Goal: Information Seeking & Learning: Find specific fact

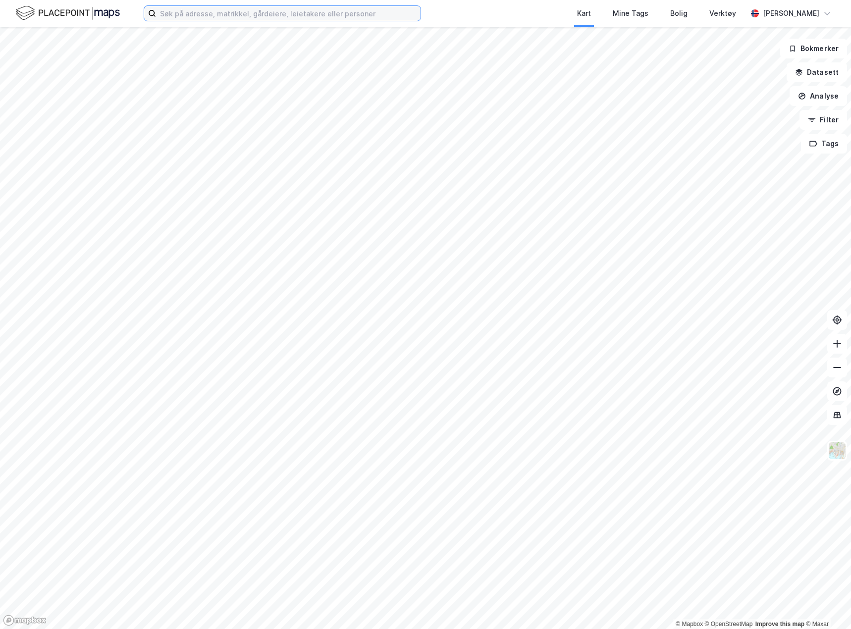
click at [236, 16] on input at bounding box center [288, 13] width 264 height 15
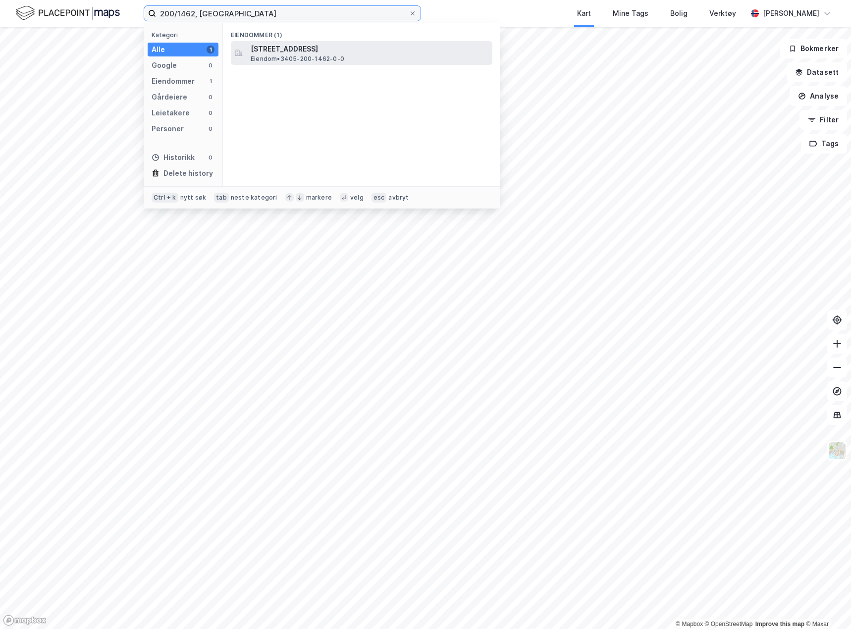
type input "200/1462, [GEOGRAPHIC_DATA]"
click at [256, 48] on span "[STREET_ADDRESS]" at bounding box center [370, 49] width 238 height 12
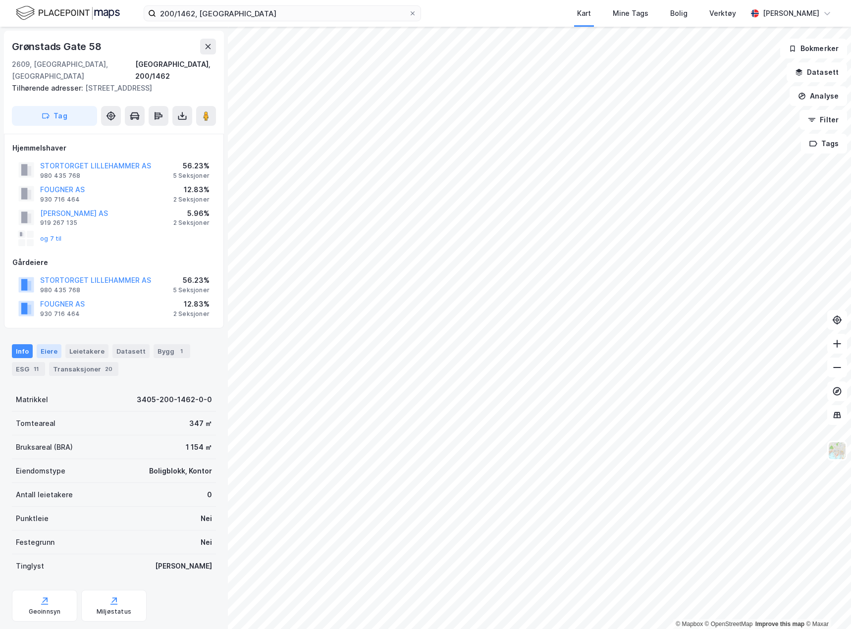
click at [46, 344] on div "Eiere" at bounding box center [49, 351] width 25 height 14
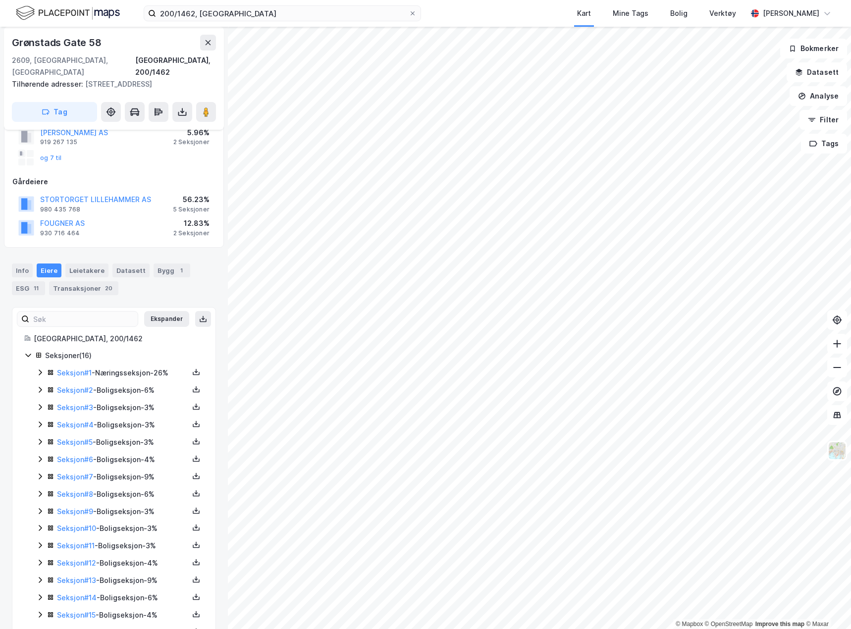
scroll to position [103, 0]
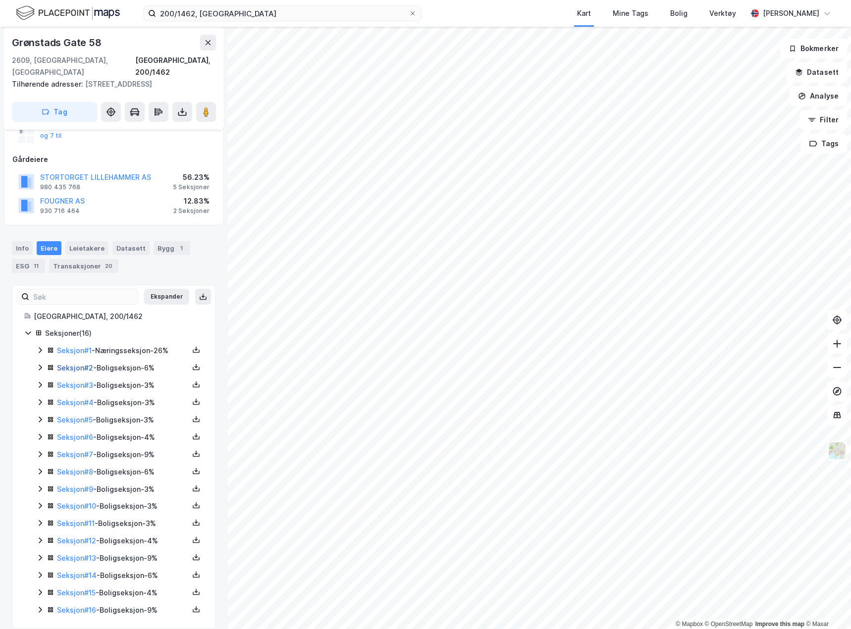
click at [85, 363] on link "Seksjon # 2" at bounding box center [75, 367] width 36 height 8
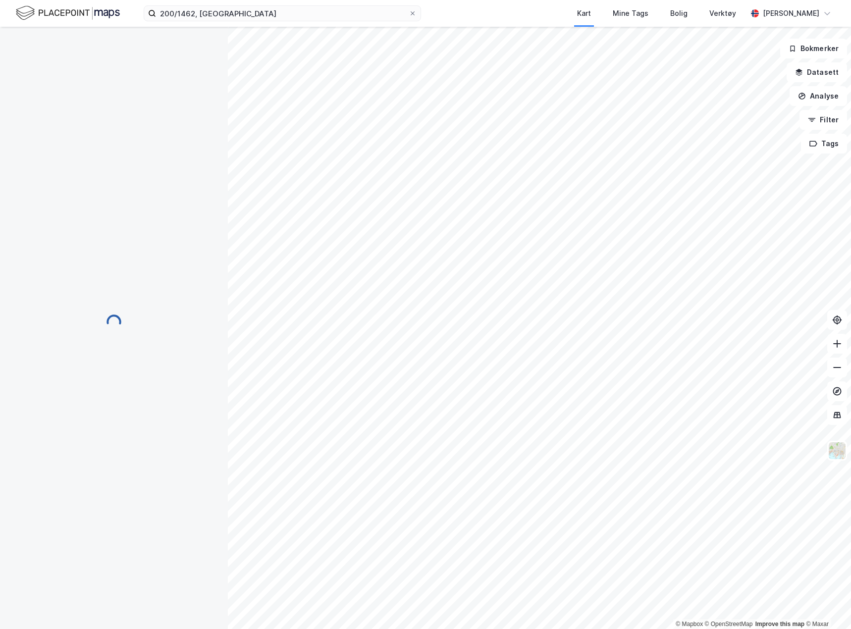
scroll to position [32, 0]
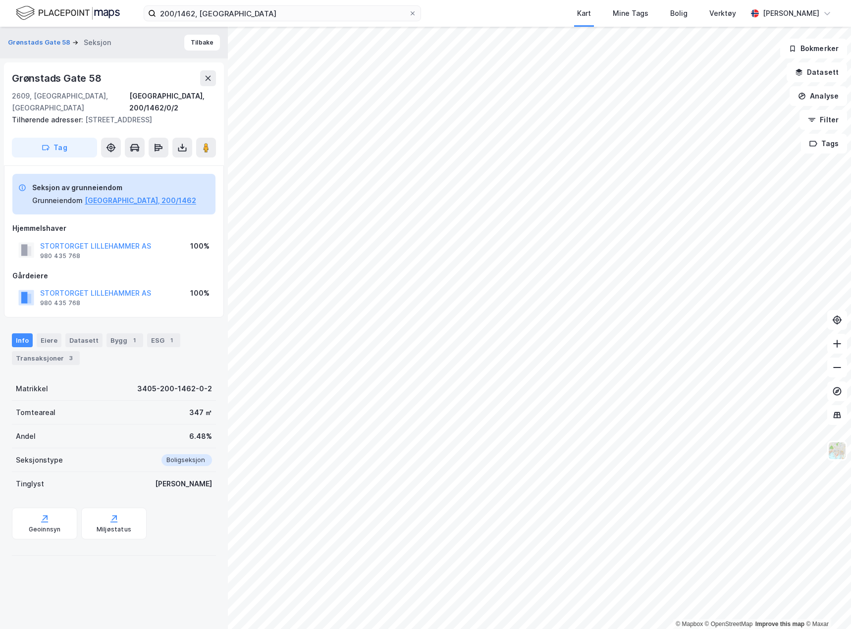
click at [103, 240] on div "STORTORGET LILLEHAMMER AS" at bounding box center [95, 246] width 111 height 12
click at [0, 0] on button "STORTORGET LILLEHAMMER AS" at bounding box center [0, 0] width 0 height 0
click at [49, 333] on div "Eiere" at bounding box center [49, 340] width 25 height 14
